Goal: Use online tool/utility: Utilize a website feature to perform a specific function

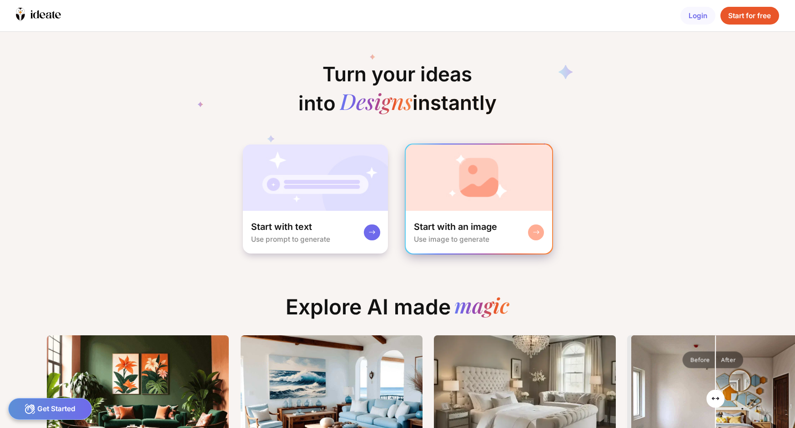
click at [469, 204] on img at bounding box center [479, 178] width 146 height 66
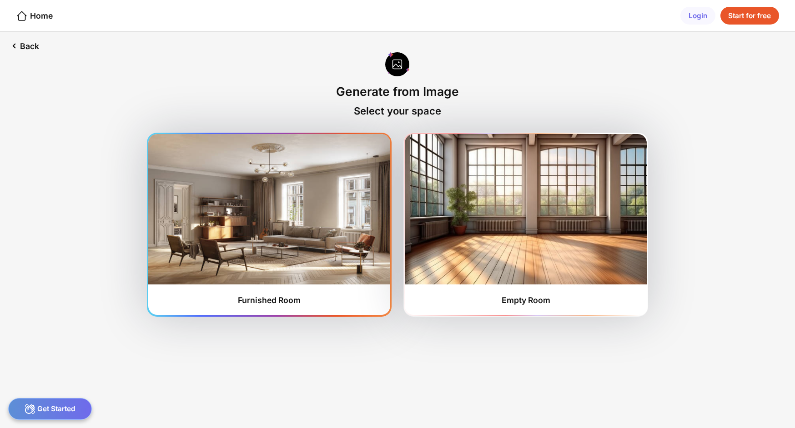
click at [339, 233] on img at bounding box center [268, 209] width 241 height 150
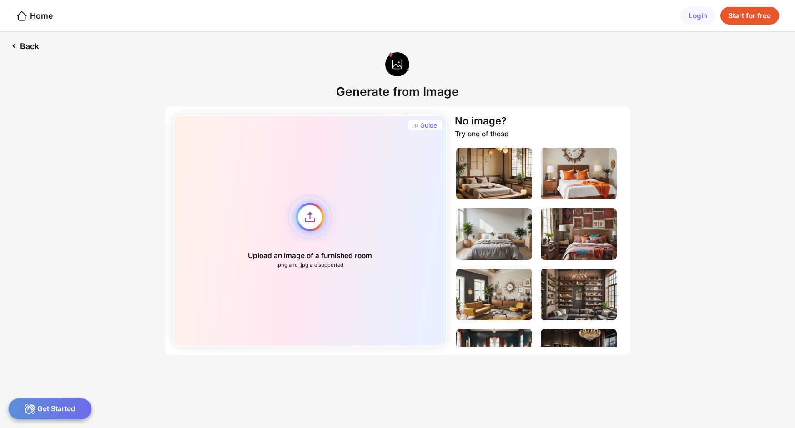
click at [313, 219] on div "Upload an image of a furnished room .png and .jpg are supported" at bounding box center [310, 231] width 274 height 232
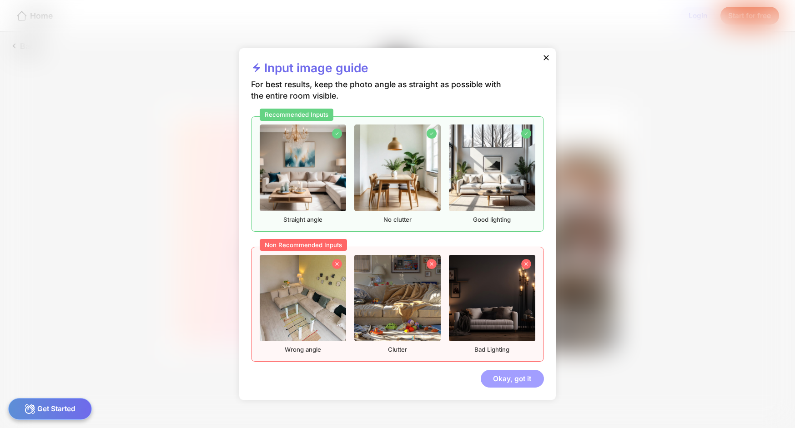
click at [524, 380] on div "Okay, got it" at bounding box center [512, 379] width 63 height 18
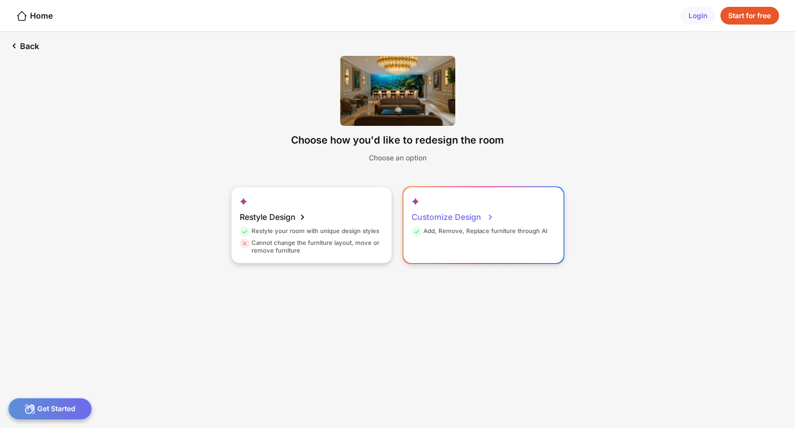
click at [466, 212] on div "Customize Design" at bounding box center [452, 217] width 83 height 20
